Goal: Task Accomplishment & Management: Complete application form

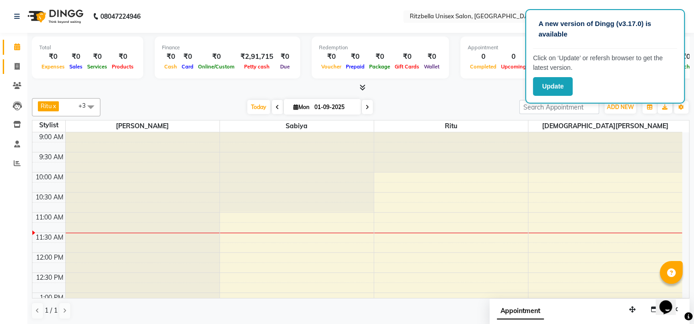
scroll to position [279, 0]
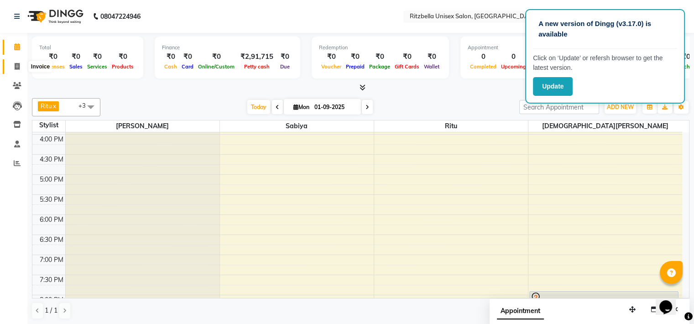
click at [18, 62] on span at bounding box center [17, 67] width 16 height 10
select select "service"
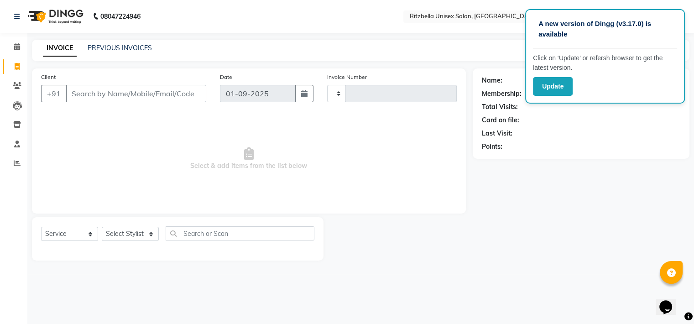
type input "0837"
select select "6870"
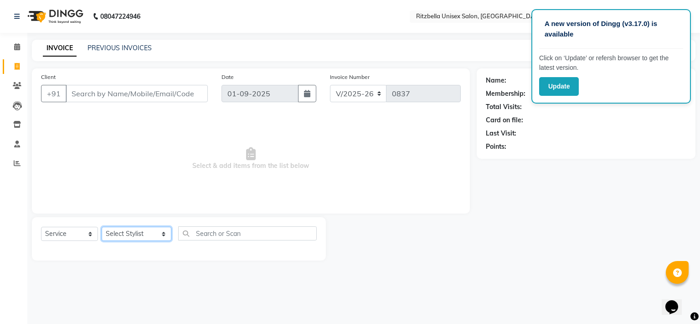
click at [145, 236] on select "Select Stylist khushi [PERSON_NAME] Ritu [PERSON_NAME] [PERSON_NAME][DEMOGRAPHI…" at bounding box center [137, 234] width 70 height 14
select select "53541"
click at [102, 227] on select "Select Stylist khushi [PERSON_NAME] Ritu [PERSON_NAME] [PERSON_NAME][DEMOGRAPHI…" at bounding box center [137, 234] width 70 height 14
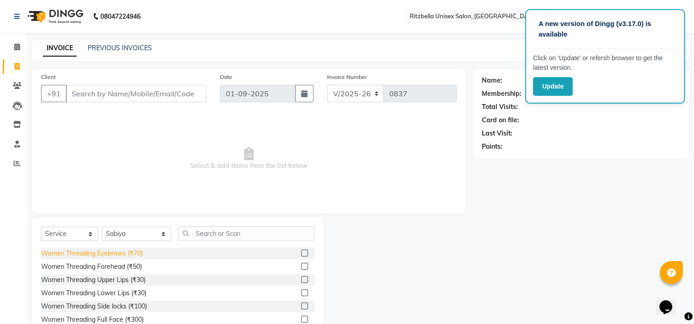
click at [104, 252] on div "Women Threading Eyebrows (₹70)" at bounding box center [92, 254] width 102 height 10
checkbox input "false"
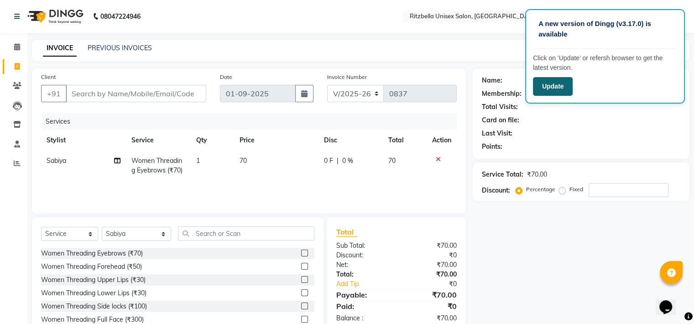
click at [558, 91] on button "Update" at bounding box center [553, 86] width 40 height 19
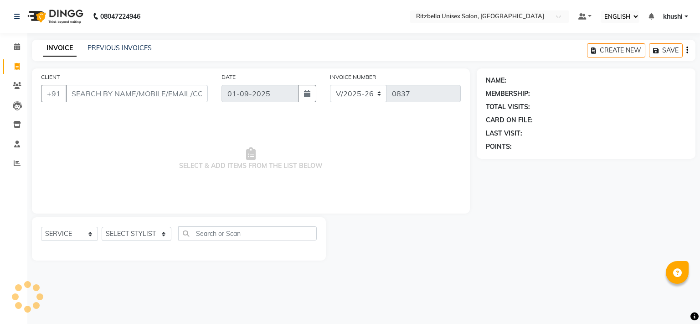
select select "ec"
select select "6870"
select select "service"
click at [121, 51] on link "PREVIOUS INVOICES" at bounding box center [120, 48] width 64 height 8
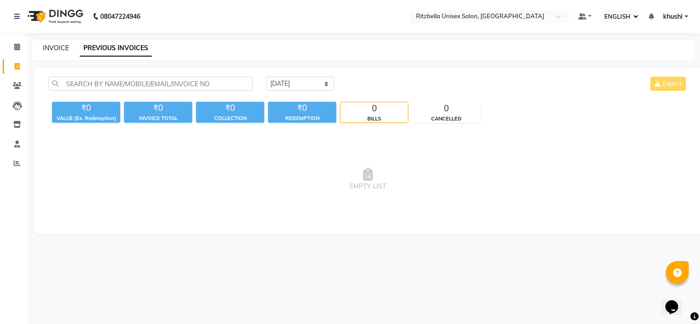
click at [49, 49] on link "INVOICE" at bounding box center [56, 48] width 26 height 8
select select "6870"
select select "service"
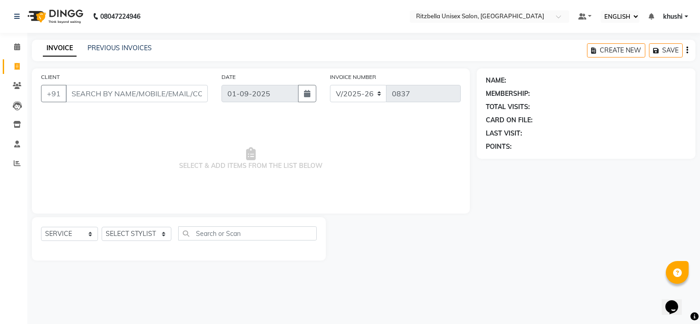
click at [26, 49] on li "CALENDAR" at bounding box center [13, 47] width 27 height 20
click at [14, 159] on span at bounding box center [17, 163] width 16 height 10
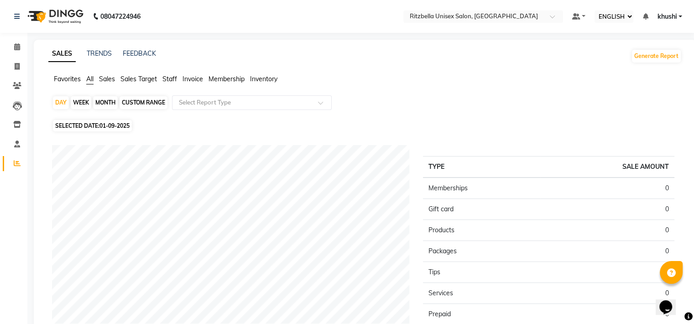
click at [104, 99] on div "MONTH" at bounding box center [105, 102] width 25 height 13
select select "9"
select select "2025"
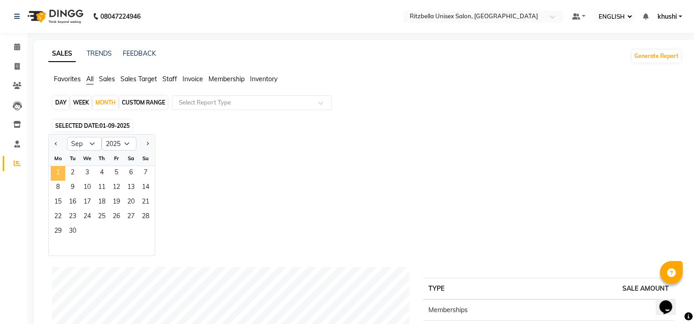
click at [58, 168] on span "1" at bounding box center [58, 173] width 15 height 15
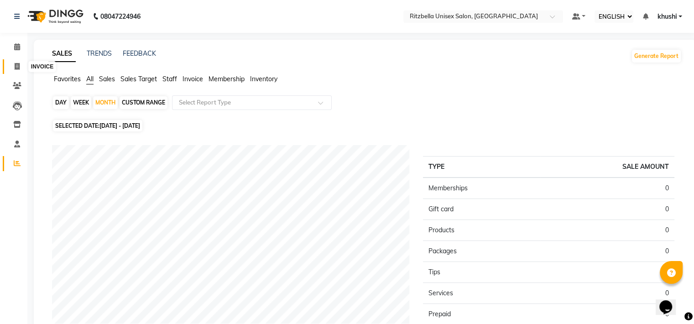
click at [15, 68] on icon at bounding box center [17, 66] width 5 height 7
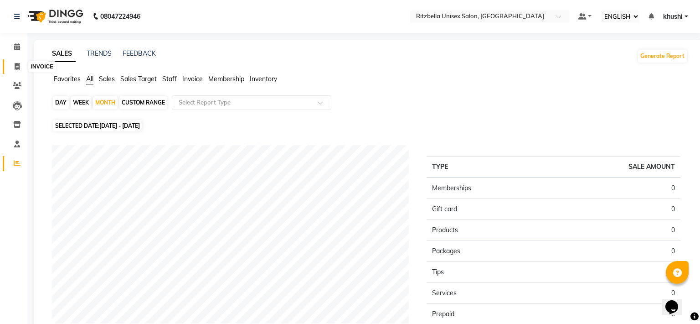
select select "6870"
select select "service"
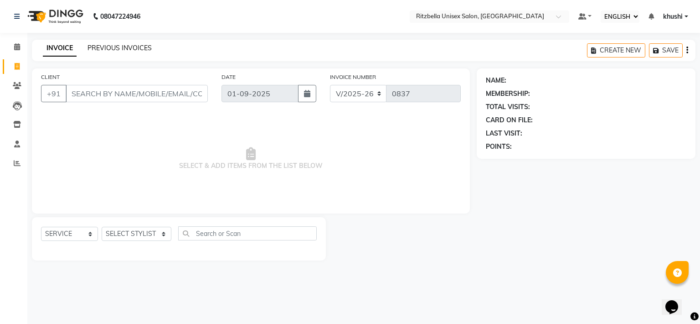
click at [133, 48] on link "PREVIOUS INVOICES" at bounding box center [120, 48] width 64 height 8
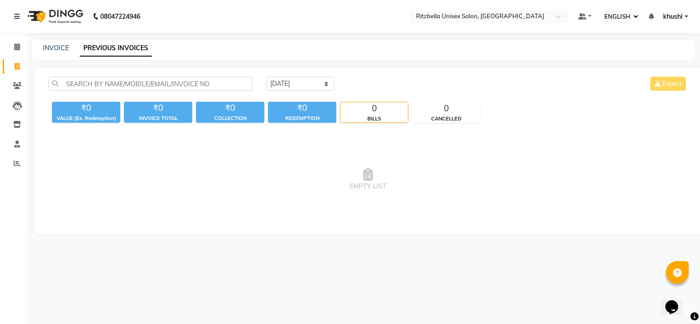
click at [65, 53] on div "INVOICE PREVIOUS INVOICES" at bounding box center [364, 50] width 664 height 21
click at [317, 84] on select "TODAY YESTERDAY CUSTOM RANGE" at bounding box center [300, 84] width 68 height 14
select select "yesterday"
click at [266, 77] on select "TODAY YESTERDAY CUSTOM RANGE" at bounding box center [300, 84] width 68 height 14
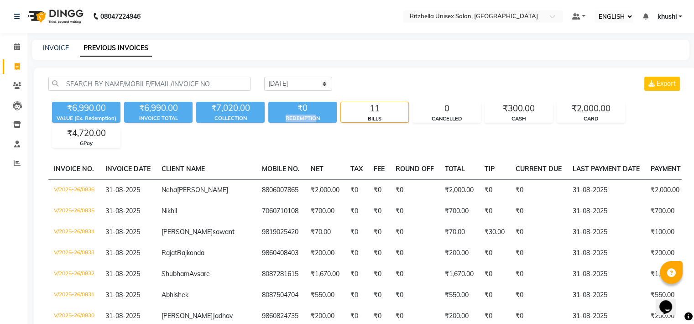
click at [315, 114] on div "₹0 REDEMPTION" at bounding box center [302, 112] width 68 height 21
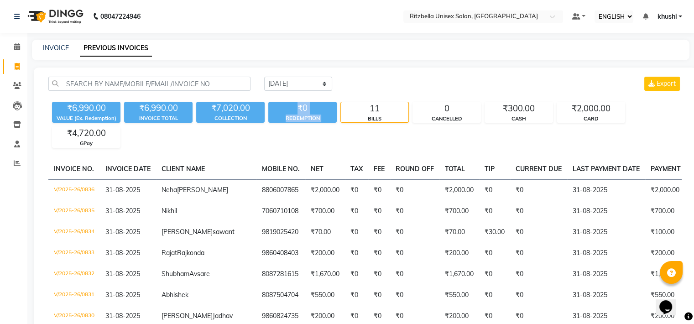
drag, startPoint x: 315, startPoint y: 114, endPoint x: 324, endPoint y: 145, distance: 32.6
click at [324, 145] on div "₹6,990.00 VALUE (Ex. Redemption) ₹6,990.00 INVOICE TOTAL ₹7,020.00 COLLECTION ₹…" at bounding box center [364, 123] width 633 height 50
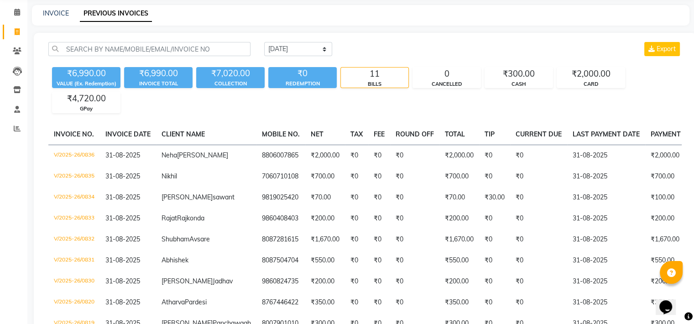
scroll to position [36, 0]
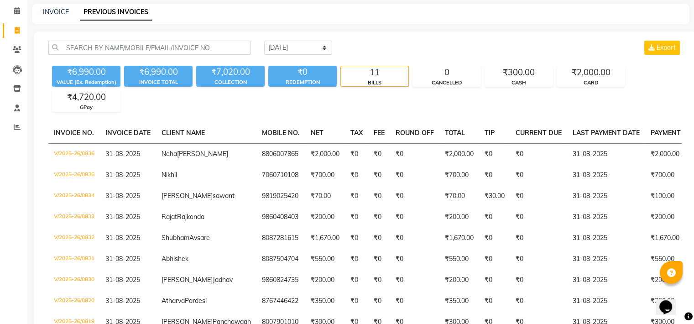
drag, startPoint x: 324, startPoint y: 145, endPoint x: 321, endPoint y: 134, distance: 11.7
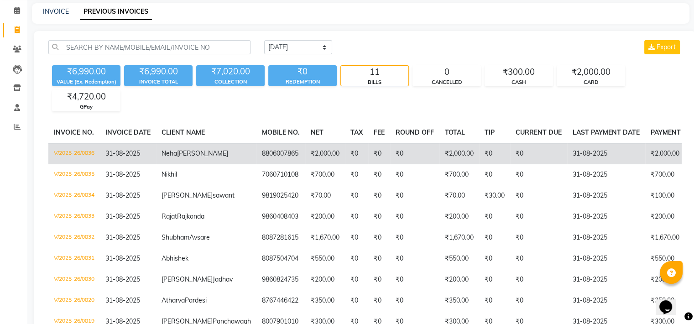
click at [368, 147] on td "₹0" at bounding box center [379, 153] width 22 height 21
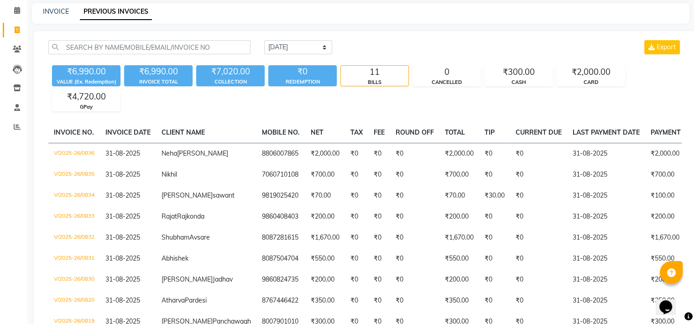
click at [67, 16] on div "INVOICE" at bounding box center [56, 12] width 26 height 10
click at [60, 9] on link "INVOICE" at bounding box center [56, 11] width 26 height 8
select select "6870"
select select "service"
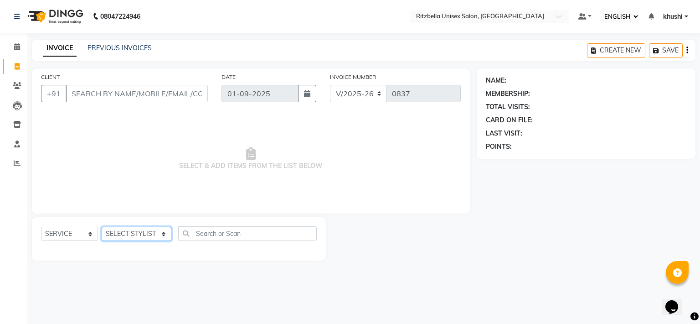
click at [135, 238] on select "SELECT STYLIST khushi Nitesh shil Ritu Sabiya vaishnav khandagale Vaishnav Tawre" at bounding box center [137, 234] width 70 height 14
select select "53541"
click at [102, 227] on select "SELECT STYLIST khushi Nitesh shil Ritu Sabiya vaishnav khandagale Vaishnav Tawre" at bounding box center [137, 234] width 70 height 14
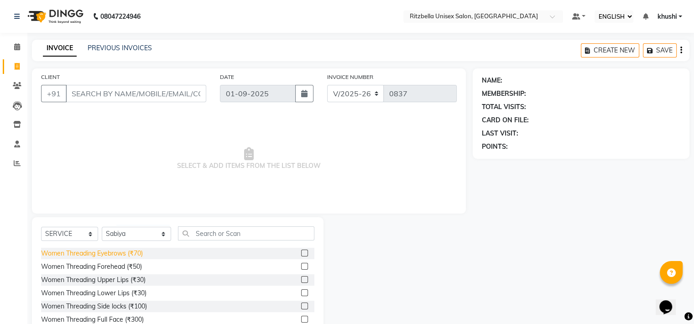
click at [109, 256] on div "Women Threading Eyebrows (₹70)" at bounding box center [92, 254] width 102 height 10
checkbox input "false"
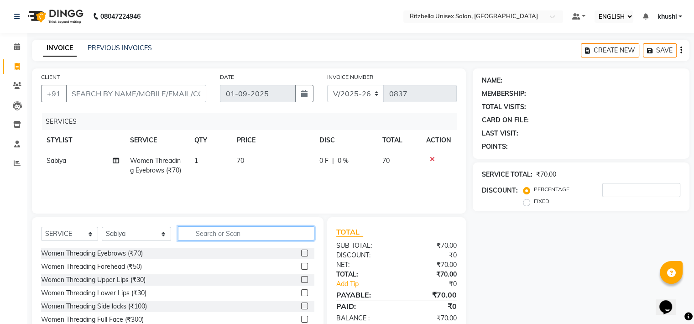
click at [200, 231] on input "text" at bounding box center [246, 233] width 136 height 14
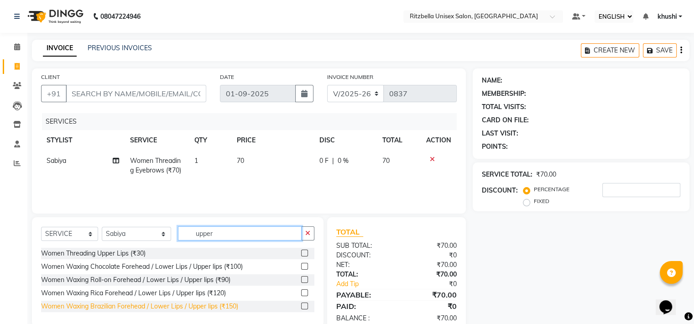
type input "upper"
click at [156, 306] on div "Women Waxing Brazilian Forehead / Lower Lips / Upper lips (₹150)" at bounding box center [139, 306] width 197 height 10
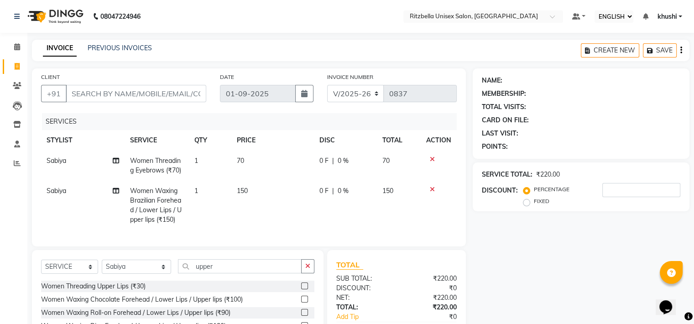
checkbox input "false"
click at [118, 95] on input "CLIENT" at bounding box center [136, 93] width 140 height 17
type input "r"
type input "0"
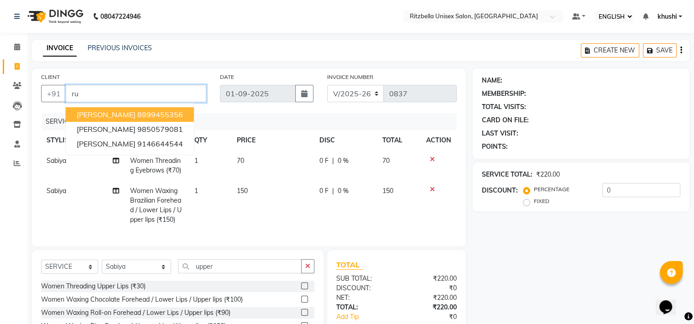
type input "r"
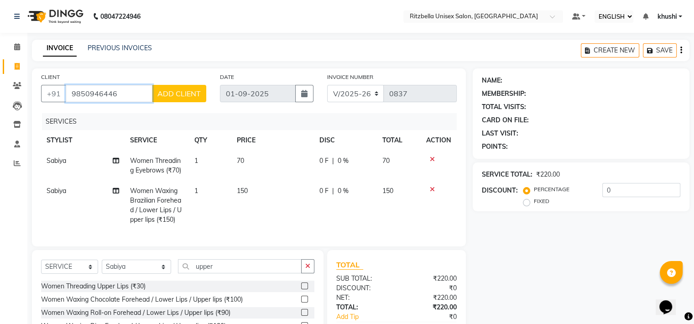
type input "9850946446"
click at [198, 92] on span "ADD CLIENT" at bounding box center [178, 93] width 43 height 9
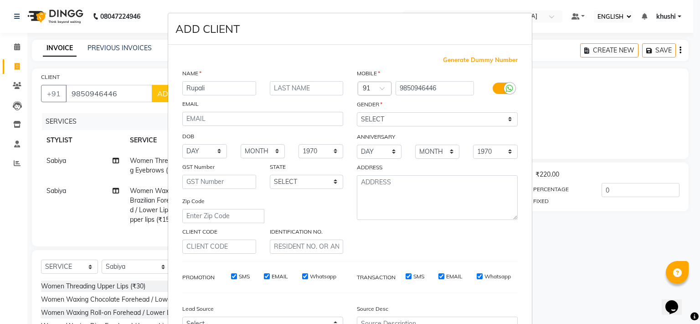
type input "Rupali"
click at [316, 82] on input "text" at bounding box center [307, 88] width 74 height 14
type input "H"
type input "Gayvhami"
click at [398, 115] on select "SELECT MALE FEMALE OTHER PREFER NOT TO SAY" at bounding box center [437, 119] width 161 height 14
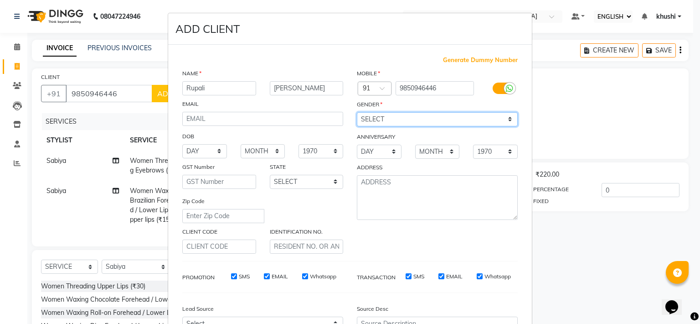
select select "female"
click at [357, 113] on select "SELECT MALE FEMALE OTHER PREFER NOT TO SAY" at bounding box center [437, 119] width 161 height 14
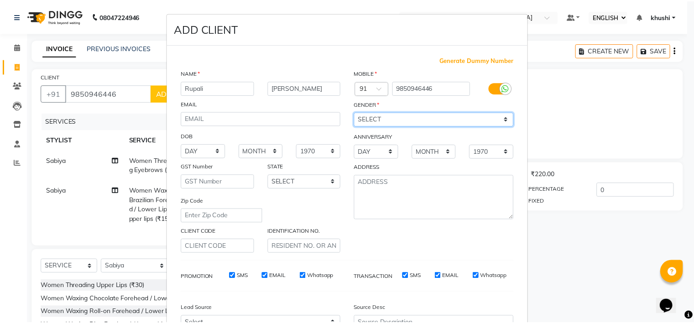
scroll to position [102, 0]
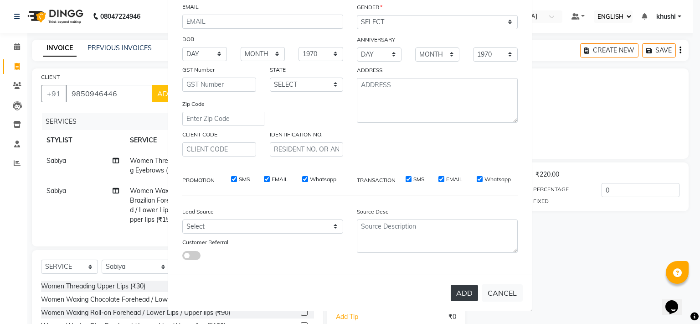
click at [464, 289] on button "ADD" at bounding box center [464, 293] width 27 height 16
select select
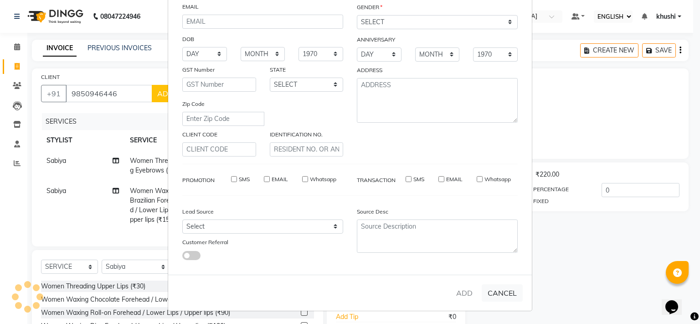
select select
checkbox input "false"
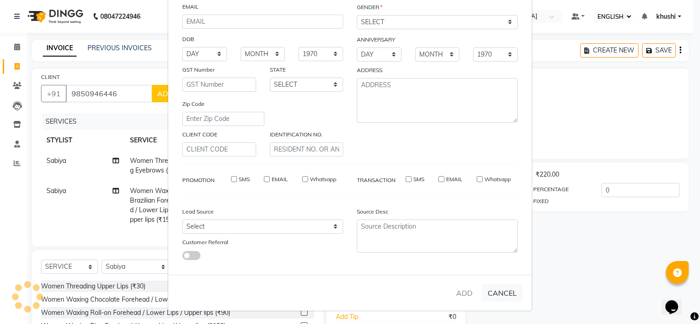
checkbox input "false"
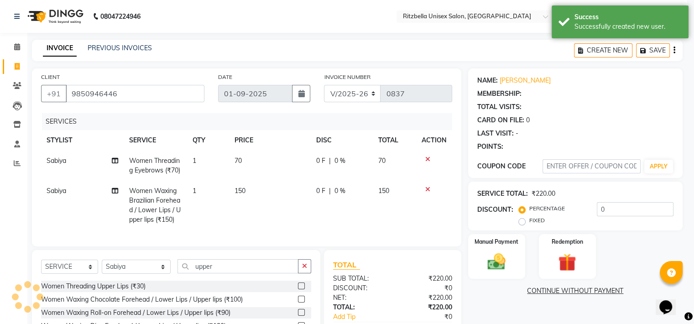
select select "1: Object"
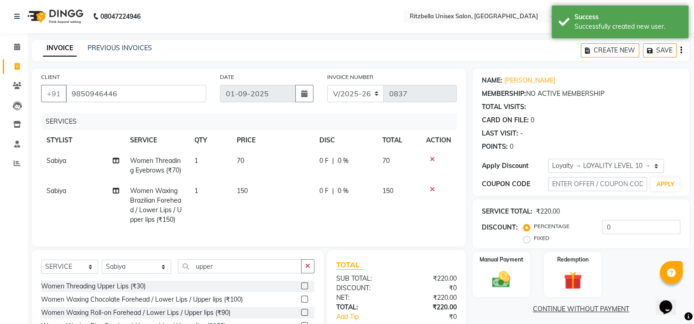
scroll to position [62, 0]
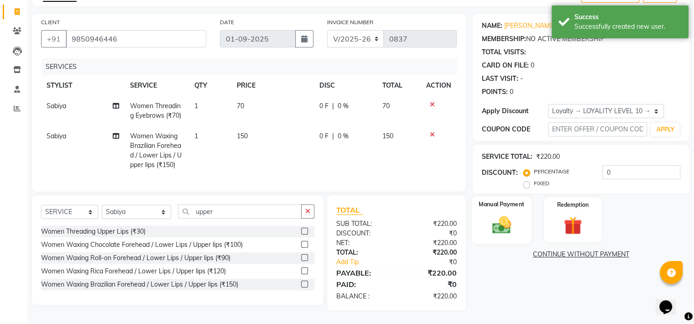
click at [493, 221] on img at bounding box center [501, 225] width 31 height 22
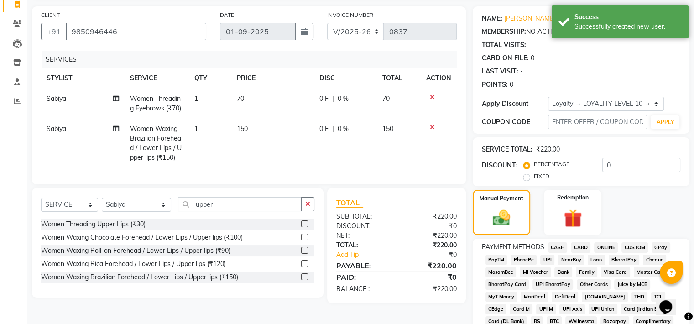
click at [554, 249] on span "CASH" at bounding box center [558, 247] width 20 height 10
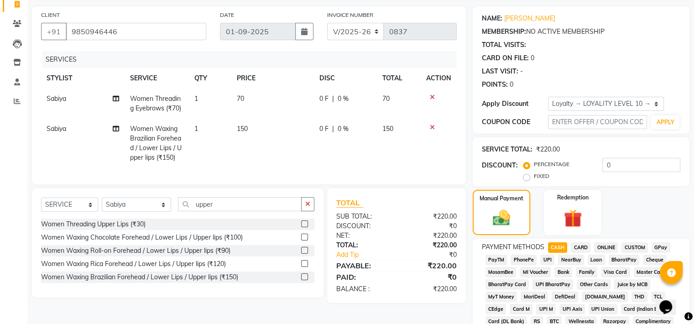
click at [659, 245] on span "GPay" at bounding box center [660, 247] width 19 height 10
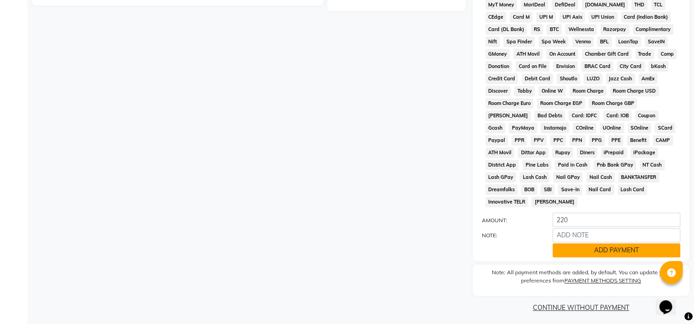
click at [597, 244] on button "ADD PAYMENT" at bounding box center [616, 250] width 128 height 14
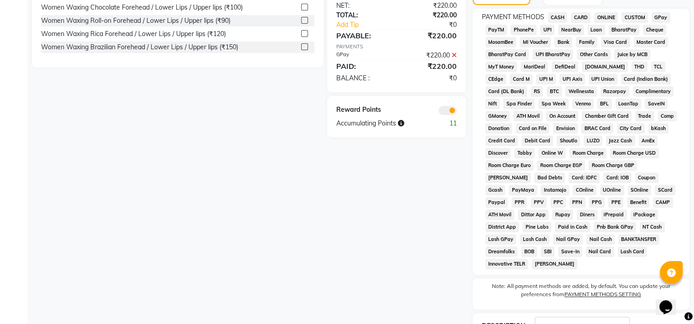
scroll to position [356, 0]
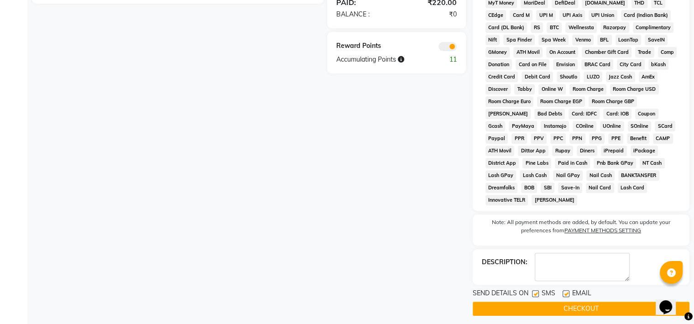
click at [545, 304] on button "CHECKOUT" at bounding box center [580, 308] width 217 height 14
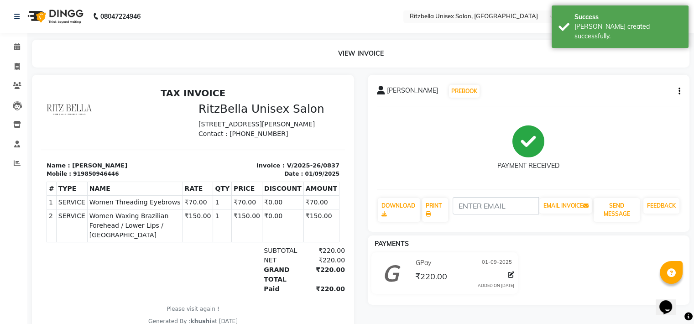
click at [18, 58] on li "INVOICE" at bounding box center [13, 67] width 27 height 20
click at [18, 64] on icon at bounding box center [17, 66] width 5 height 7
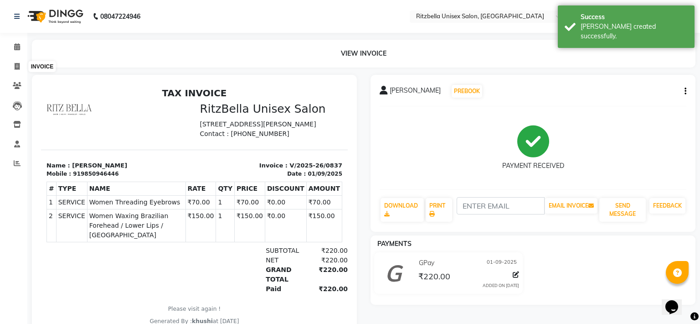
select select "6870"
select select "service"
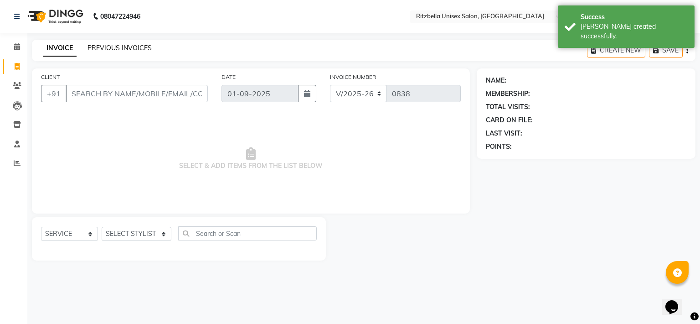
click at [100, 46] on link "PREVIOUS INVOICES" at bounding box center [120, 48] width 64 height 8
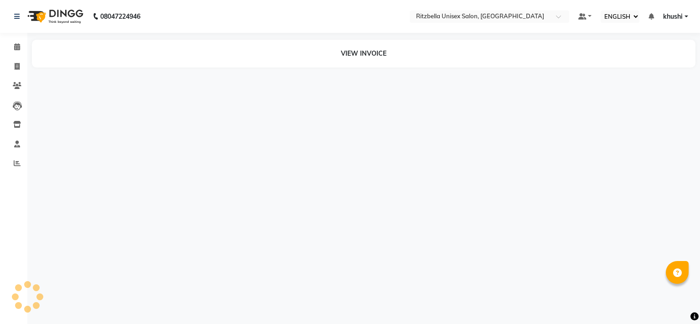
select select "ec"
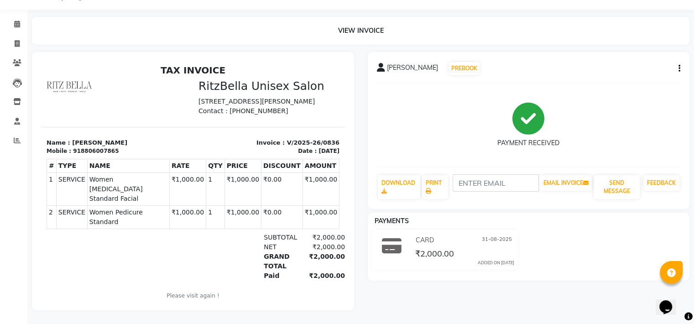
scroll to position [29, 0]
